Goal: Task Accomplishment & Management: Use online tool/utility

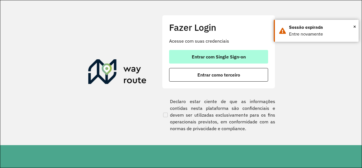
click at [231, 56] on span "Entrar com Single Sign-on" at bounding box center [219, 57] width 54 height 5
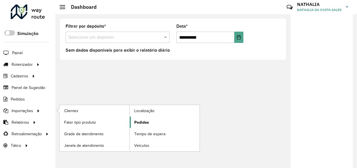
click at [146, 125] on span "Pedidos" at bounding box center [141, 123] width 15 height 6
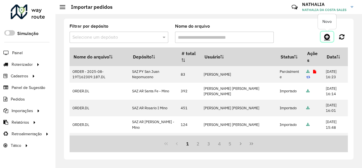
click at [330, 34] on icon at bounding box center [327, 36] width 6 height 7
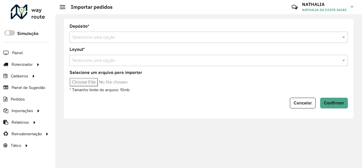
click at [171, 42] on div "Selecione uma opção" at bounding box center [209, 37] width 278 height 11
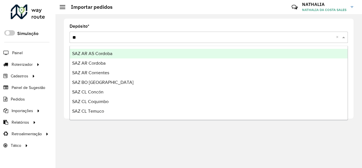
type input "***"
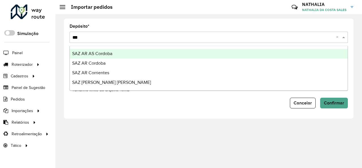
click at [153, 55] on div "SAZ AR AS Cordoba" at bounding box center [209, 54] width 278 height 10
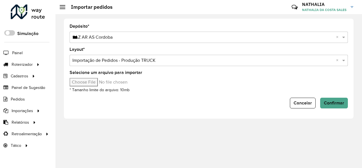
click at [86, 85] on input "Selecione um arquivo para importar" at bounding box center [118, 82] width 96 height 8
type input "**********"
click at [341, 103] on span "Confirmar" at bounding box center [334, 103] width 20 height 5
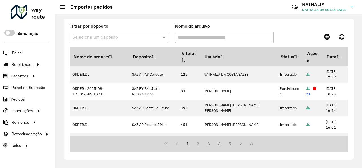
click at [56, 51] on div "Filtrar por depósito Selecione um depósito Nome do arquivo Nome do arquivo Depó…" at bounding box center [208, 91] width 306 height 154
click at [70, 63] on span "Entregas" at bounding box center [72, 65] width 16 height 6
click at [323, 37] on link at bounding box center [327, 37] width 13 height 10
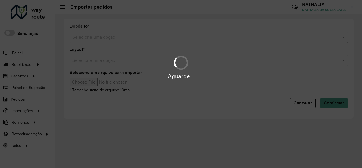
click at [286, 34] on div "Aguarde..." at bounding box center [181, 84] width 362 height 168
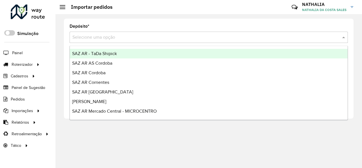
click at [281, 38] on input "text" at bounding box center [202, 37] width 261 height 7
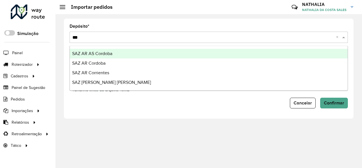
type input "****"
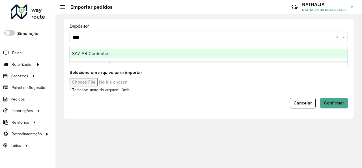
click at [242, 55] on div "SAZ AR Corrientes" at bounding box center [209, 54] width 278 height 10
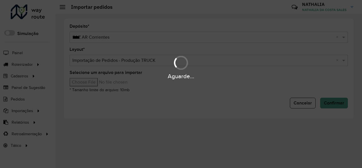
click at [85, 81] on input "Selecione um arquivo para importar" at bounding box center [118, 82] width 96 height 8
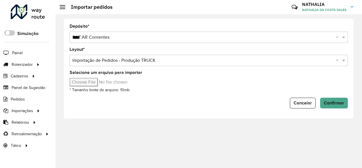
type input "**********"
click at [333, 103] on span "Confirmar" at bounding box center [334, 103] width 20 height 5
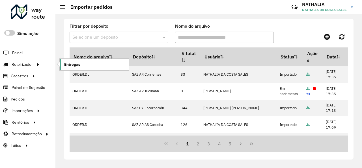
click at [85, 65] on link "Entregas" at bounding box center [94, 64] width 69 height 11
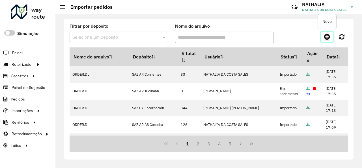
click at [324, 40] on icon at bounding box center [327, 36] width 6 height 7
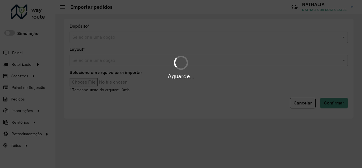
click at [159, 39] on div "Aguarde..." at bounding box center [181, 84] width 362 height 168
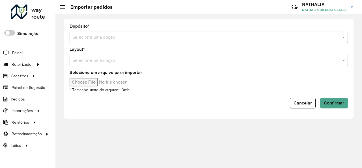
click at [159, 39] on input "text" at bounding box center [202, 37] width 261 height 7
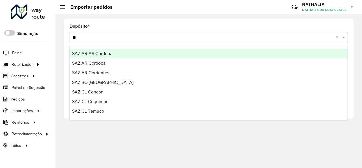
type input "***"
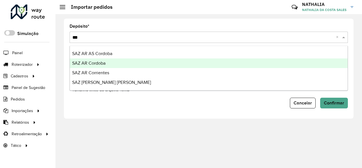
click at [148, 63] on div "SAZ AR Cordoba" at bounding box center [209, 64] width 278 height 10
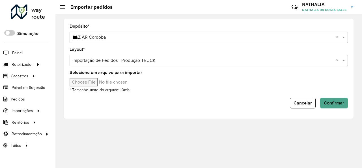
click at [86, 84] on input "Selecione um arquivo para importar" at bounding box center [118, 82] width 96 height 8
type input "**********"
click at [334, 101] on span "Confirmar" at bounding box center [334, 103] width 20 height 5
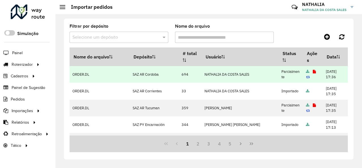
click at [303, 75] on td at bounding box center [313, 74] width 20 height 17
click at [313, 71] on icon at bounding box center [314, 72] width 3 height 4
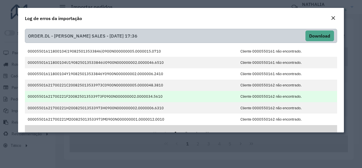
scroll to position [16, 0]
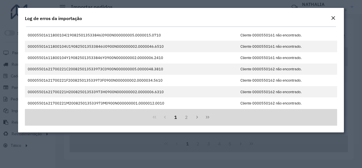
click at [334, 18] on em "Close" at bounding box center [333, 18] width 5 height 5
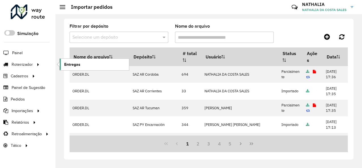
click at [74, 64] on span "Entregas" at bounding box center [72, 65] width 16 height 6
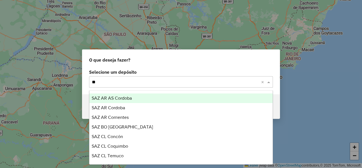
type input "***"
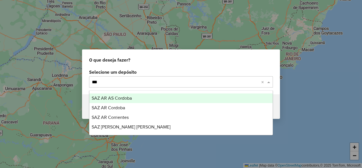
click at [176, 95] on div "SAZ AR AS Cordoba" at bounding box center [180, 99] width 183 height 10
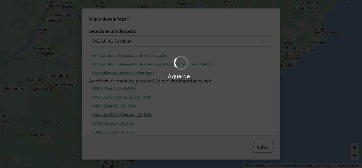
click at [115, 81] on div "Aguarde..." at bounding box center [181, 84] width 362 height 168
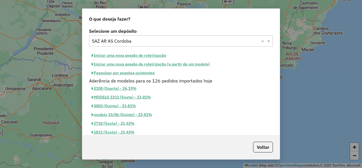
click at [127, 52] on button "Iniciar uma nova sessão de roteirização" at bounding box center [129, 55] width 80 height 9
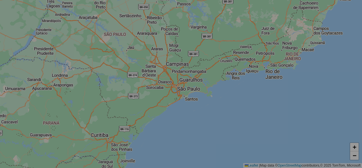
select select "*"
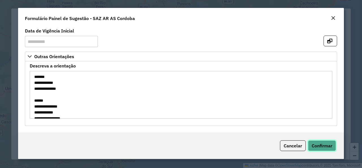
click at [322, 146] on span "Confirmar" at bounding box center [322, 146] width 21 height 6
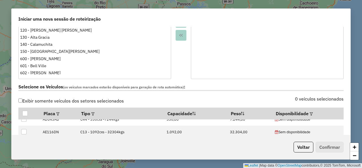
scroll to position [34, 0]
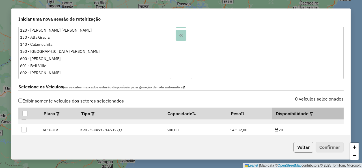
click at [308, 116] on div at bounding box center [310, 113] width 4 height 7
click at [310, 114] on em at bounding box center [311, 114] width 3 height 3
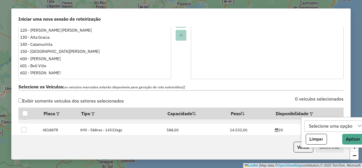
click at [322, 123] on div "Selecione uma opção" at bounding box center [330, 126] width 47 height 11
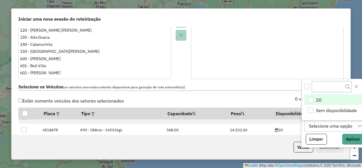
scroll to position [4, 30]
click at [310, 100] on div "20" at bounding box center [310, 99] width 5 height 5
click at [276, 98] on div "0 veículos selecionados" at bounding box center [264, 102] width 166 height 11
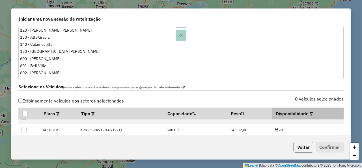
click at [308, 116] on div at bounding box center [310, 113] width 4 height 7
click at [310, 115] on em at bounding box center [311, 114] width 3 height 3
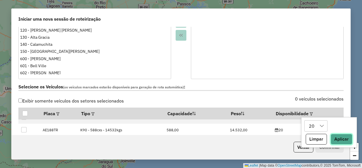
click at [336, 140] on button "Aplicar" at bounding box center [341, 139] width 22 height 11
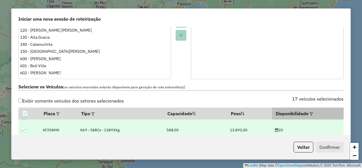
scroll to position [0, 0]
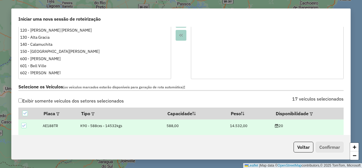
click at [293, 90] on label "Selecione os Veículos (os veículos marcados estarão disponíveis para geração de…" at bounding box center [180, 87] width 325 height 8
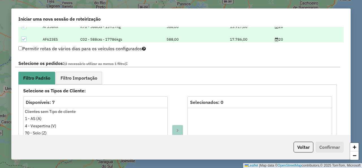
scroll to position [271, 0]
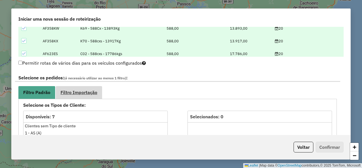
click at [95, 97] on link "Filtro Importação" at bounding box center [79, 92] width 46 height 13
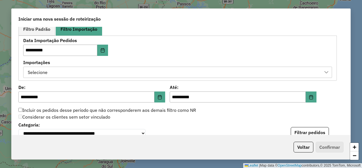
scroll to position [339, 0]
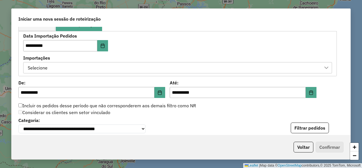
click at [194, 66] on div "Selecione" at bounding box center [173, 67] width 295 height 11
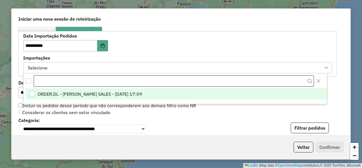
scroll to position [4, 30]
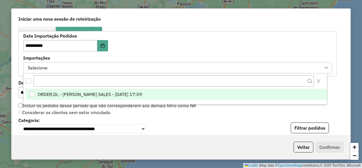
click at [173, 93] on li "ORDER.DL - NATHALIA DA COSTA SALES - 19/08/2025 17:09" at bounding box center [176, 94] width 301 height 11
click at [226, 43] on div "**********" at bounding box center [177, 53] width 309 height 39
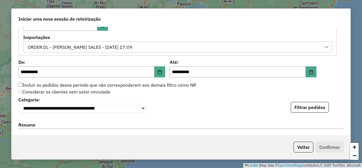
scroll to position [373, 0]
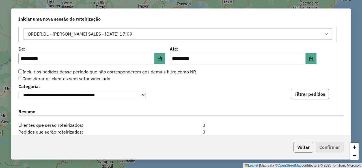
click at [306, 93] on button "Filtrar pedidos" at bounding box center [310, 94] width 38 height 11
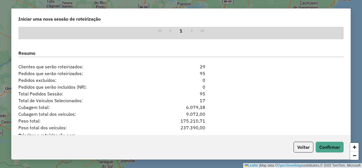
scroll to position [582, 0]
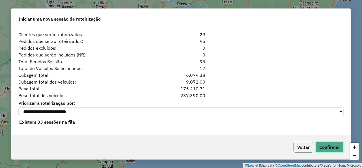
click at [335, 148] on button "Confirmar" at bounding box center [329, 147] width 28 height 11
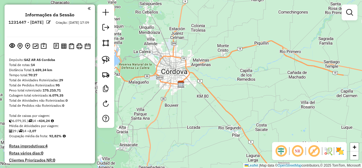
click at [107, 27] on em at bounding box center [105, 27] width 7 height 7
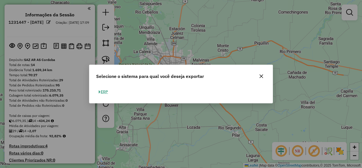
click at [108, 92] on button "ERP" at bounding box center [103, 92] width 14 height 9
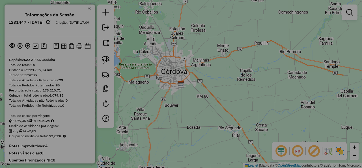
select select "*********"
select select "**"
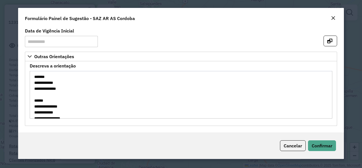
click at [334, 16] on em "Close" at bounding box center [333, 18] width 5 height 5
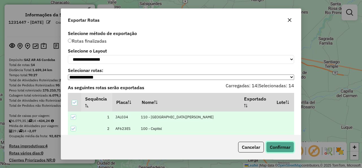
click at [283, 146] on button "Confirmar" at bounding box center [280, 147] width 28 height 11
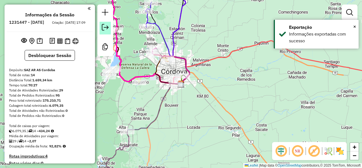
click at [102, 30] on em at bounding box center [105, 27] width 7 height 7
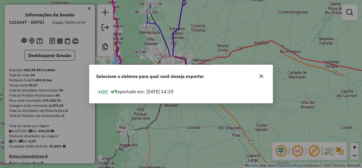
click at [107, 91] on button "ERP" at bounding box center [103, 92] width 14 height 9
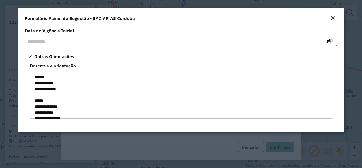
click at [334, 18] on em "Close" at bounding box center [333, 18] width 5 height 5
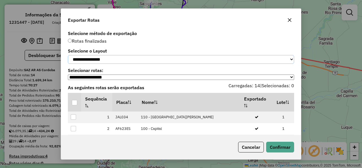
click at [68, 55] on select "**********" at bounding box center [181, 59] width 226 height 9
select select "*********"
click option "*********" at bounding box center [0, 0] width 0 height 0
click at [73, 105] on div at bounding box center [74, 102] width 5 height 5
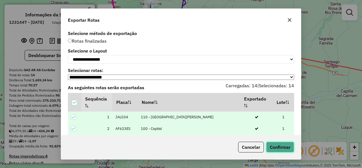
click at [281, 146] on button "Confirmar" at bounding box center [280, 147] width 28 height 11
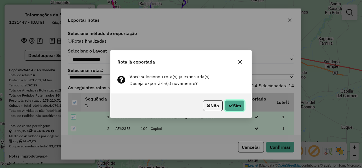
click at [241, 109] on button "Sim" at bounding box center [235, 105] width 20 height 11
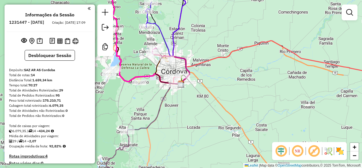
click at [340, 127] on div "Janela de atendimento Grade de atendimento Capacidade Transportadoras Veículos …" at bounding box center [181, 84] width 362 height 168
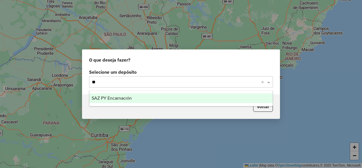
type input "*"
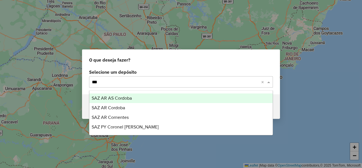
type input "****"
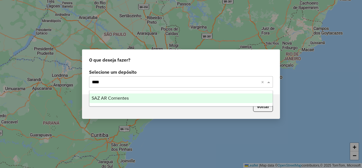
click at [179, 103] on div "SAZ AR Corrientes" at bounding box center [180, 99] width 183 height 10
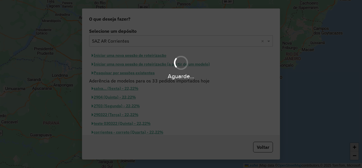
click at [117, 83] on div "Aguarde..." at bounding box center [181, 84] width 362 height 168
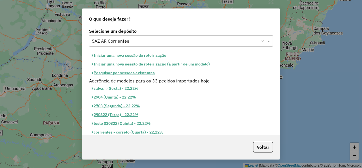
click at [118, 55] on button "Iniciar uma nova sessão de roteirização" at bounding box center [129, 55] width 80 height 9
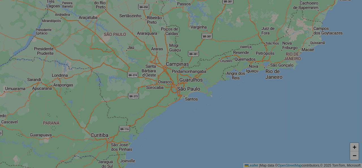
select select "*"
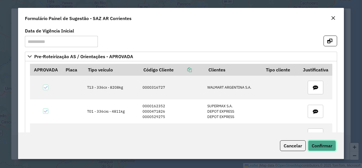
click at [326, 143] on span "Confirmar" at bounding box center [322, 146] width 21 height 6
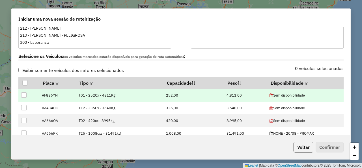
scroll to position [170, 0]
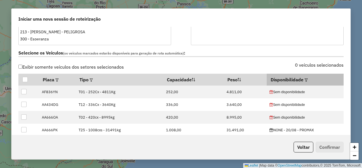
click at [304, 79] on em at bounding box center [305, 80] width 3 height 3
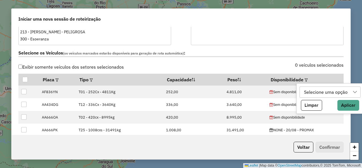
click at [310, 92] on div "Selecione uma opção" at bounding box center [325, 92] width 47 height 11
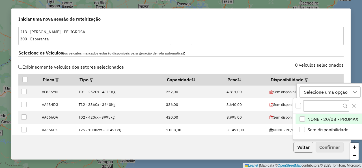
click at [301, 119] on div "NONE - 20/08 - PROMAX" at bounding box center [301, 118] width 5 height 5
click at [270, 65] on div "0 veículos selecionados" at bounding box center [264, 68] width 166 height 11
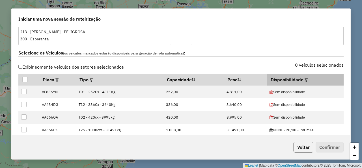
click at [304, 80] on em at bounding box center [305, 80] width 3 height 3
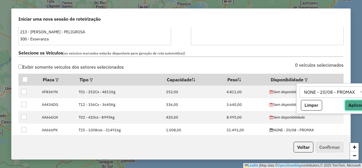
click at [349, 107] on button "Aplicar" at bounding box center [356, 105] width 22 height 11
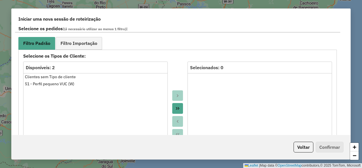
scroll to position [305, 0]
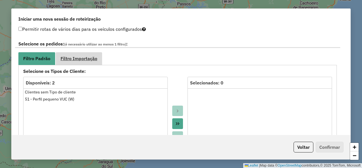
click at [79, 60] on span "Filtro Importação" at bounding box center [78, 58] width 37 height 5
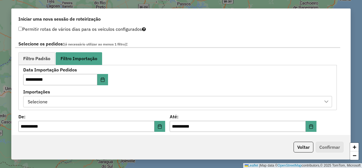
click at [78, 103] on div "Selecione" at bounding box center [173, 101] width 295 height 11
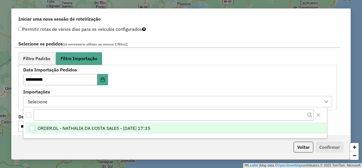
scroll to position [4, 30]
click at [104, 128] on span "ORDER.DL - NATHALIA DA COSTA SALES - 19/08/2025 17:35" at bounding box center [94, 128] width 113 height 7
click at [187, 83] on div "**********" at bounding box center [177, 87] width 309 height 39
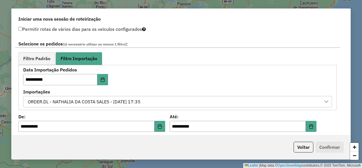
scroll to position [407, 0]
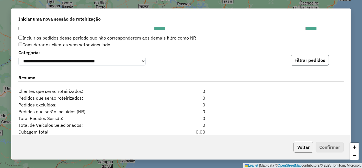
click at [307, 63] on button "Filtrar pedidos" at bounding box center [310, 60] width 38 height 11
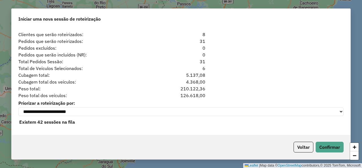
scroll to position [582, 0]
click at [336, 147] on button "Confirmar" at bounding box center [329, 147] width 28 height 11
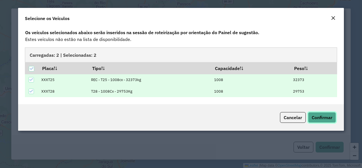
click at [320, 116] on span "Confirmar" at bounding box center [322, 118] width 21 height 6
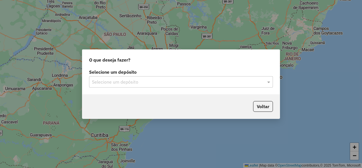
click at [170, 84] on input "text" at bounding box center [175, 82] width 167 height 7
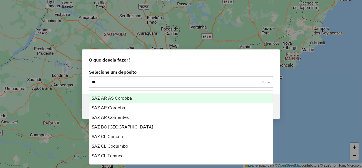
type input "***"
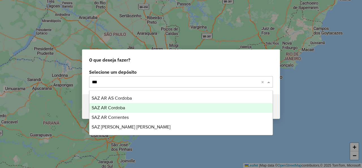
click at [160, 109] on div "SAZ AR Cordoba" at bounding box center [180, 108] width 183 height 10
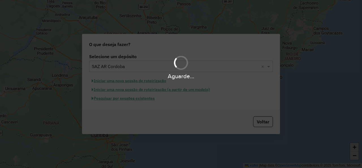
click at [117, 83] on div "Aguarde..." at bounding box center [181, 84] width 362 height 168
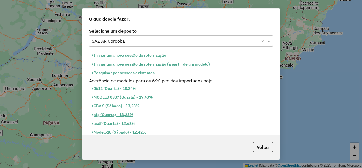
click at [125, 58] on button "Iniciar uma nova sessão de roteirização" at bounding box center [129, 55] width 80 height 9
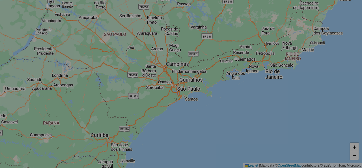
select select "*"
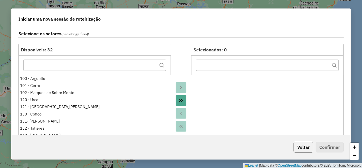
scroll to position [136, 0]
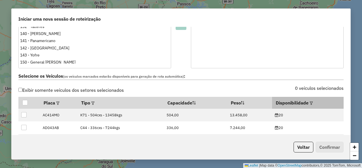
click at [310, 102] on em at bounding box center [311, 103] width 3 height 3
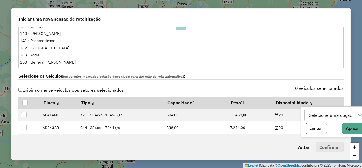
click at [312, 115] on div "Selecione uma opção" at bounding box center [330, 115] width 47 height 11
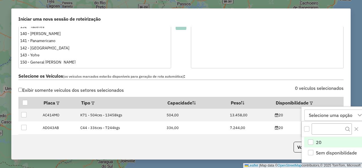
click at [313, 142] on li "20" at bounding box center [334, 142] width 61 height 11
click at [270, 86] on div "0 veículos selecionados" at bounding box center [264, 91] width 166 height 11
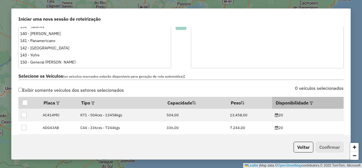
click at [306, 103] on th "Disponibilidade" at bounding box center [308, 103] width 72 height 12
click at [310, 103] on em at bounding box center [311, 103] width 3 height 3
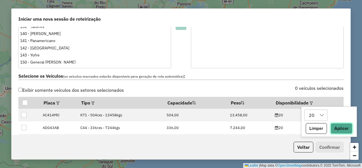
click at [336, 126] on button "Aplicar" at bounding box center [341, 128] width 22 height 11
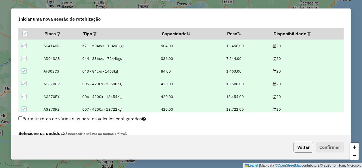
scroll to position [237, 0]
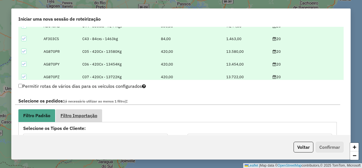
click at [90, 114] on span "Filtro Importação" at bounding box center [78, 115] width 37 height 5
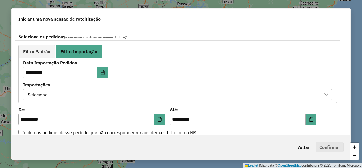
scroll to position [305, 0]
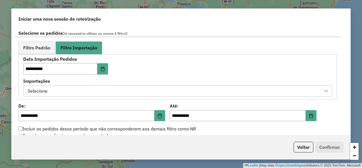
click at [145, 90] on div "Selecione" at bounding box center [173, 91] width 295 height 11
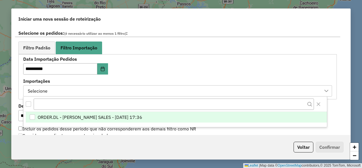
scroll to position [4, 30]
click at [142, 114] on span "ORDER.DL - [PERSON_NAME] SALES - [DATE] 17:36" at bounding box center [90, 117] width 105 height 7
click at [206, 67] on div "**********" at bounding box center [177, 76] width 309 height 39
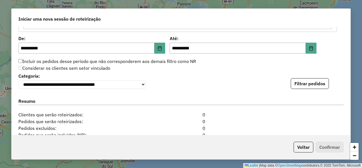
scroll to position [373, 0]
click at [301, 85] on button "Filtrar pedidos" at bounding box center [310, 83] width 38 height 11
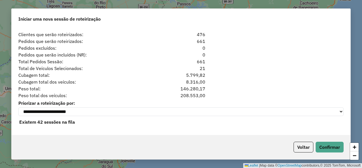
scroll to position [572, 0]
click at [327, 148] on button "Confirmar" at bounding box center [329, 147] width 28 height 11
